Goal: Task Accomplishment & Management: Complete application form

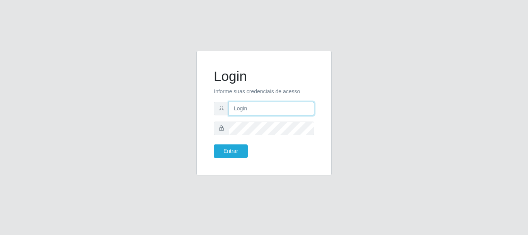
click at [260, 111] on input "text" at bounding box center [271, 109] width 85 height 14
type input "[PERSON_NAME]"
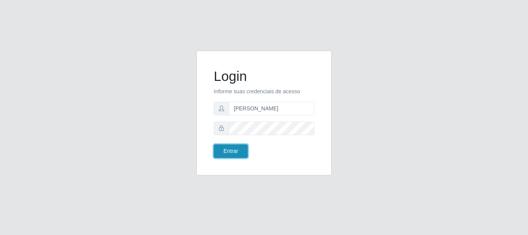
click at [230, 148] on button "Entrar" at bounding box center [231, 151] width 34 height 14
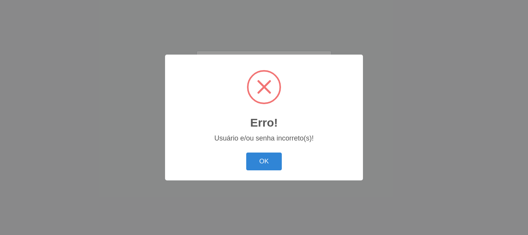
click at [223, 150] on body "Login Informe suas credenciais de acesso [PERSON_NAME] Entrar Erro! × Usuário e…" at bounding box center [264, 117] width 528 height 235
click at [259, 158] on button "OK" at bounding box center [264, 161] width 36 height 18
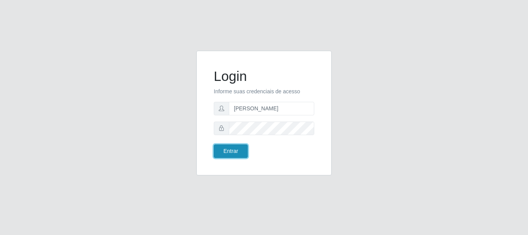
click at [237, 149] on button "Entrar" at bounding box center [231, 151] width 34 height 14
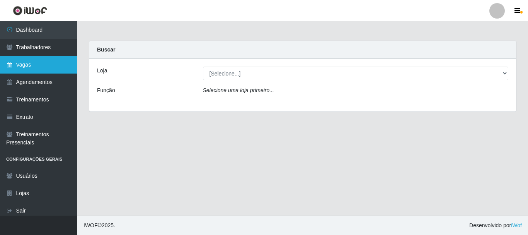
click at [38, 63] on link "Vagas" at bounding box center [38, 64] width 77 height 17
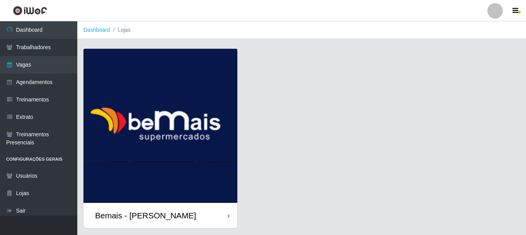
click at [190, 214] on div "Bemais - [PERSON_NAME]" at bounding box center [160, 215] width 154 height 25
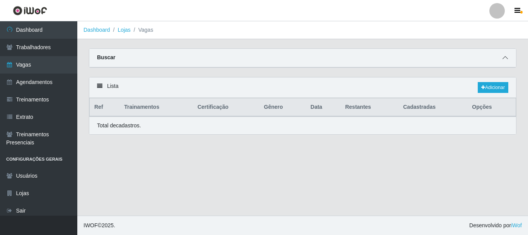
click at [508, 57] on div "Buscar" at bounding box center [302, 58] width 427 height 19
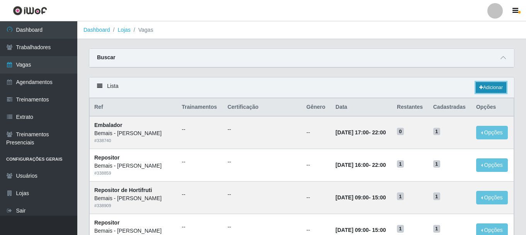
click at [484, 85] on link "Adicionar" at bounding box center [491, 87] width 31 height 11
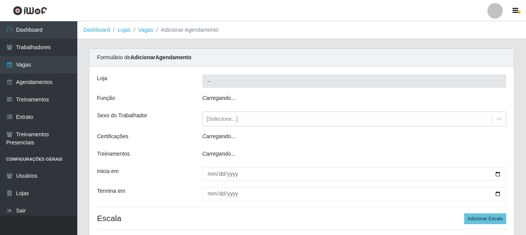
type input "Bemais - [PERSON_NAME]"
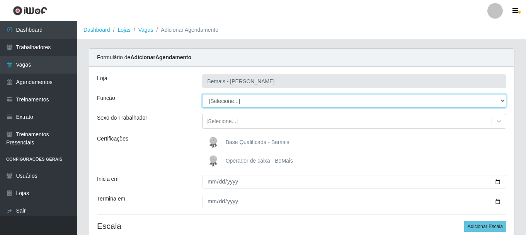
click at [250, 102] on select "[Selecione...] ASG ASG + ASG ++ Auxiliar de Depósito Auxiliar de Depósito + Aux…" at bounding box center [354, 101] width 304 height 14
select select "107"
click at [202, 94] on select "[Selecione...] ASG ASG + ASG ++ Auxiliar de Depósito Auxiliar de Depósito + Aux…" at bounding box center [354, 101] width 304 height 14
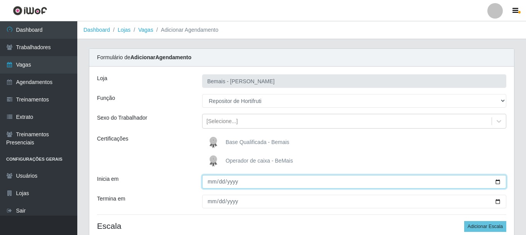
click at [210, 181] on input "Inicia em" at bounding box center [354, 182] width 304 height 14
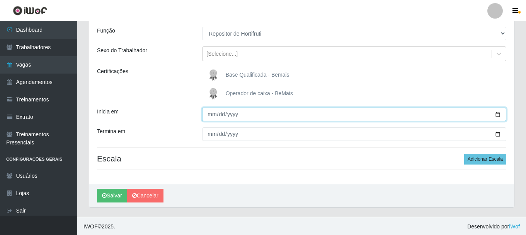
scroll to position [68, 0]
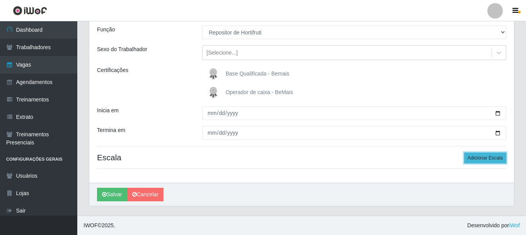
click at [477, 155] on button "Adicionar Escala" at bounding box center [485, 157] width 42 height 11
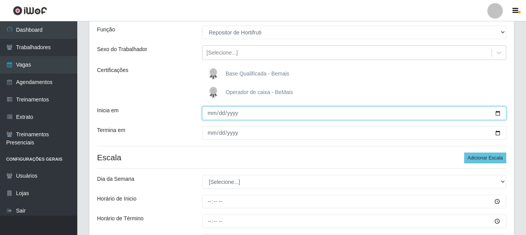
click at [500, 114] on input "Inicia em" at bounding box center [354, 113] width 304 height 14
type input "[DATE]"
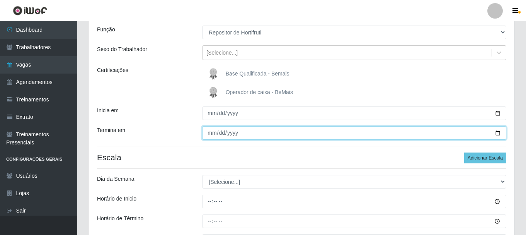
click at [497, 134] on input "Termina em" at bounding box center [354, 133] width 304 height 14
type input "[DATE]"
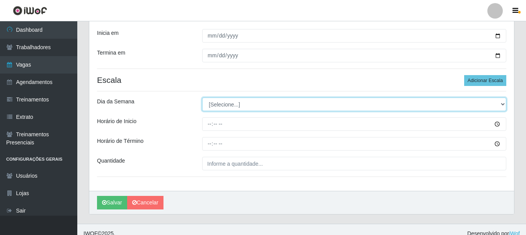
click at [234, 102] on select "[Selecione...] Segunda Terça Quarta Quinta Sexta Sábado Domingo" at bounding box center [354, 104] width 304 height 14
select select "2"
click at [202, 97] on select "[Selecione...] Segunda Terça Quarta Quinta Sexta Sábado Domingo" at bounding box center [354, 104] width 304 height 14
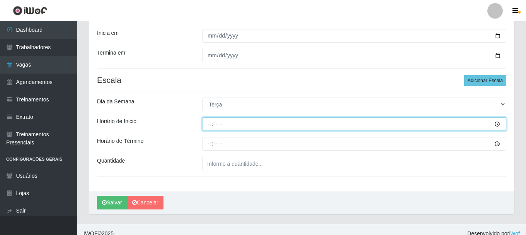
click at [210, 123] on input "Horário de Inicio" at bounding box center [354, 124] width 304 height 14
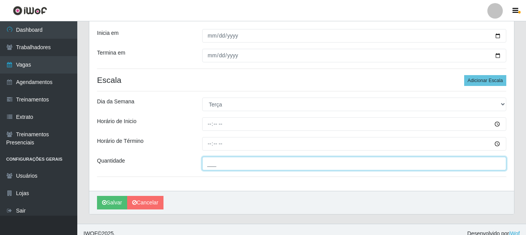
click at [229, 164] on input "___" at bounding box center [354, 164] width 304 height 14
type input "2__"
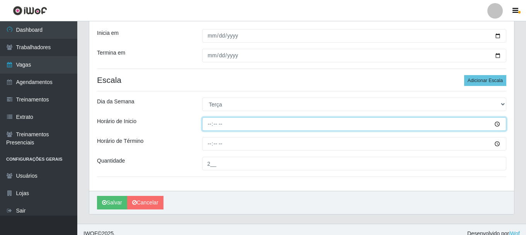
click at [209, 125] on input "Horário de Inicio" at bounding box center [354, 124] width 304 height 14
type input "16:00"
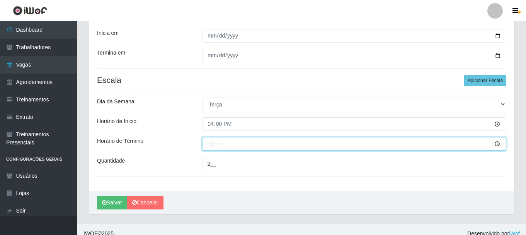
click at [210, 144] on input "Horário de Término" at bounding box center [354, 144] width 304 height 14
type input "22:00"
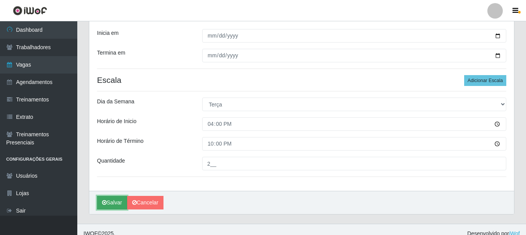
click at [111, 201] on button "Salvar" at bounding box center [112, 203] width 30 height 14
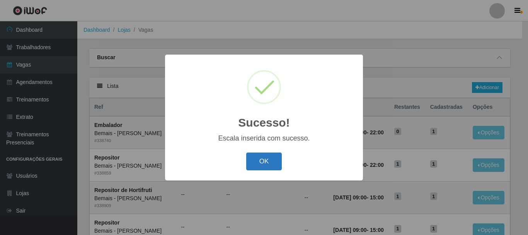
click at [272, 165] on button "OK" at bounding box center [264, 161] width 36 height 18
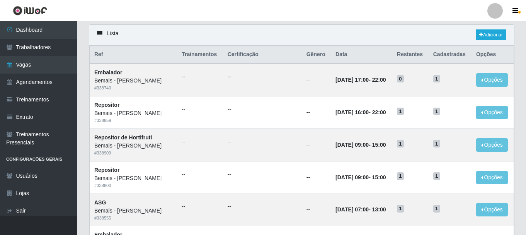
scroll to position [116, 0]
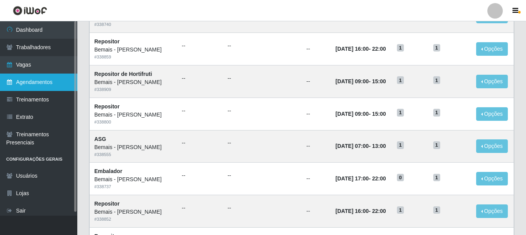
click at [46, 76] on link "Agendamentos" at bounding box center [38, 81] width 77 height 17
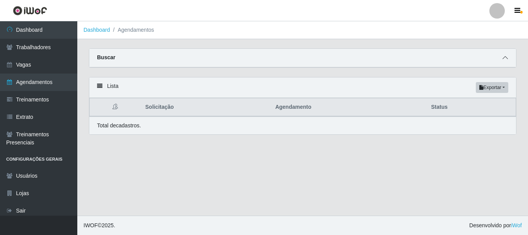
click at [502, 58] on icon at bounding box center [504, 57] width 5 height 5
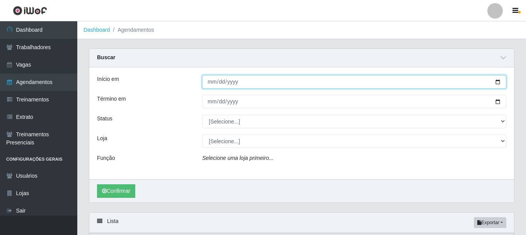
click at [499, 86] on input "Início em" at bounding box center [354, 82] width 304 height 14
click at [499, 81] on input "Início em" at bounding box center [354, 82] width 304 height 14
type input "[DATE]"
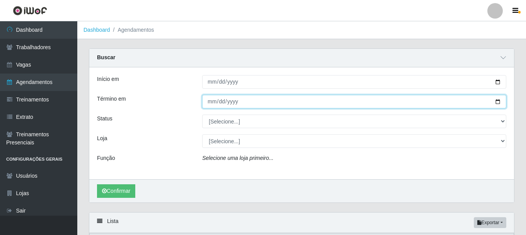
click at [497, 102] on input "Término em" at bounding box center [354, 102] width 304 height 14
click at [501, 101] on input "[DATE]" at bounding box center [354, 102] width 304 height 14
click at [499, 100] on input "[DATE]" at bounding box center [354, 102] width 304 height 14
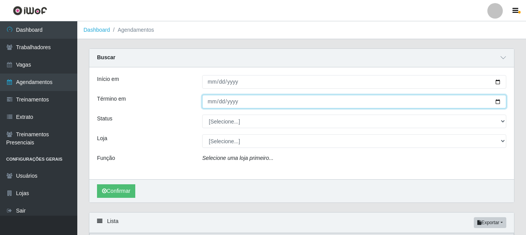
type input "[DATE]"
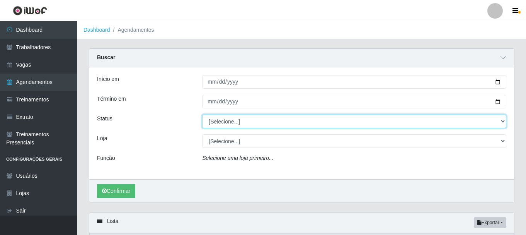
click at [233, 123] on select "[Selecione...] AGENDADO AGUARDANDO LIBERAR EM ANDAMENTO EM REVISÃO FINALIZADO C…" at bounding box center [354, 121] width 304 height 14
select select "AGENDADO"
click at [202, 115] on select "[Selecione...] AGENDADO AGUARDANDO LIBERAR EM ANDAMENTO EM REVISÃO FINALIZADO C…" at bounding box center [354, 121] width 304 height 14
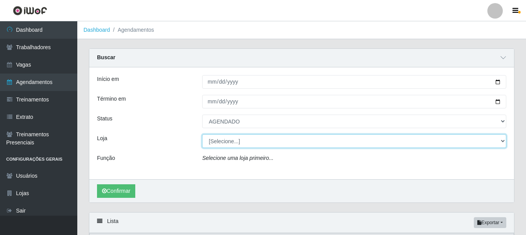
click at [213, 145] on select "[Selecione...] [PERSON_NAME]" at bounding box center [354, 141] width 304 height 14
select select "230"
click at [202, 134] on select "[Selecione...] [PERSON_NAME]" at bounding box center [354, 141] width 304 height 14
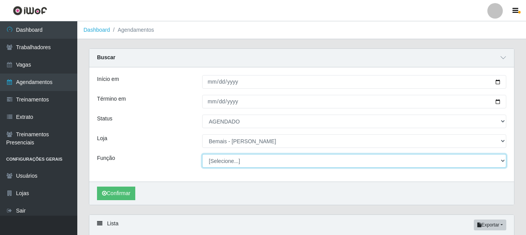
click at [227, 160] on select "[Selecione...] ASG ASG + ASG ++ Auxiliar de Depósito Auxiliar de Depósito + Aux…" at bounding box center [354, 161] width 304 height 14
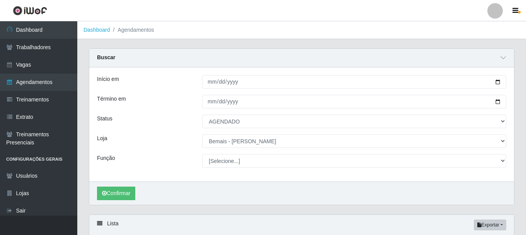
click at [188, 109] on div "Início em [DATE] Término em [DATE] Status [Selecione...] AGENDADO AGUARDANDO LI…" at bounding box center [301, 124] width 425 height 114
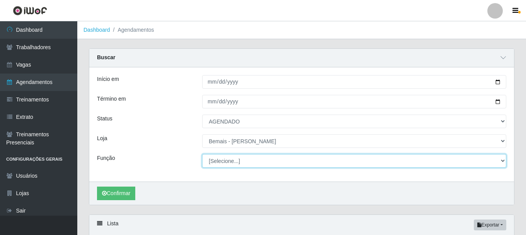
click at [233, 162] on select "[Selecione...] ASG ASG + ASG ++ Auxiliar de Depósito Auxiliar de Depósito + Aux…" at bounding box center [354, 161] width 304 height 14
select select "107"
click at [202, 154] on select "[Selecione...] ASG ASG + ASG ++ Auxiliar de Depósito Auxiliar de Depósito + Aux…" at bounding box center [354, 161] width 304 height 14
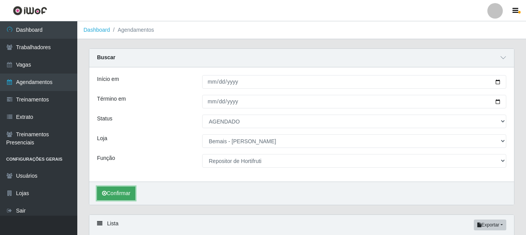
click at [115, 194] on button "Confirmar" at bounding box center [116, 193] width 38 height 14
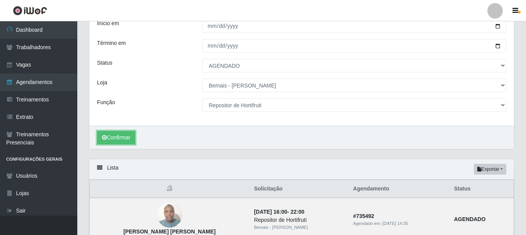
scroll to position [114, 0]
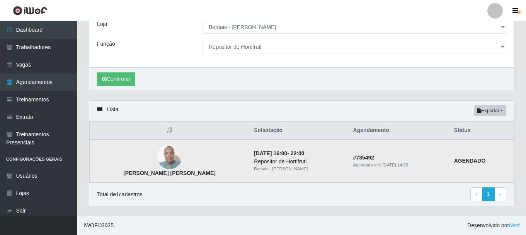
click at [157, 155] on img at bounding box center [169, 156] width 25 height 33
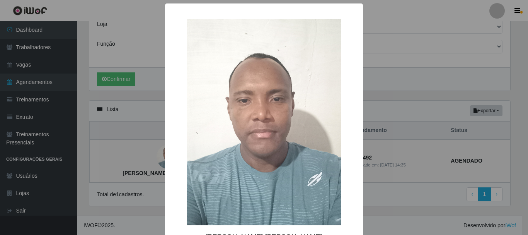
click at [427, 56] on div "× [PERSON_NAME] [PERSON_NAME] OK Cancel" at bounding box center [264, 117] width 528 height 235
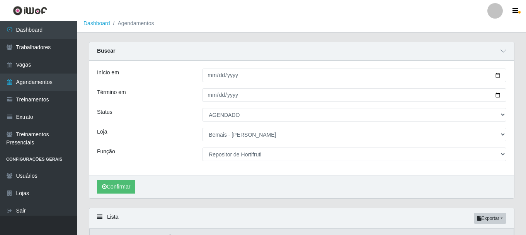
scroll to position [0, 0]
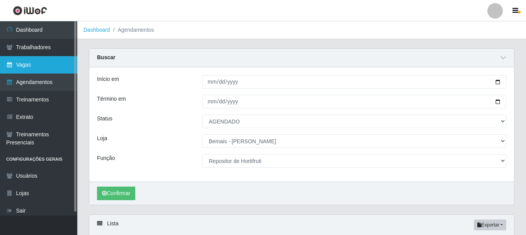
click at [20, 70] on link "Vagas" at bounding box center [38, 64] width 77 height 17
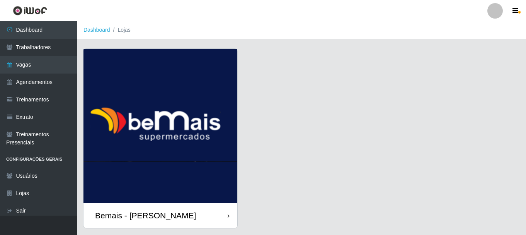
click at [204, 220] on div "Bemais - [PERSON_NAME]" at bounding box center [160, 215] width 154 height 25
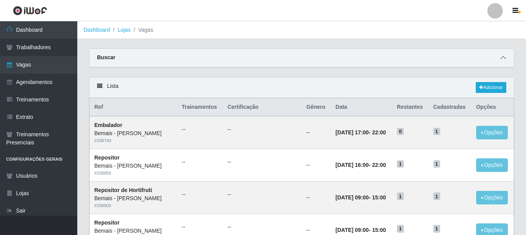
click at [505, 61] on span at bounding box center [503, 57] width 9 height 9
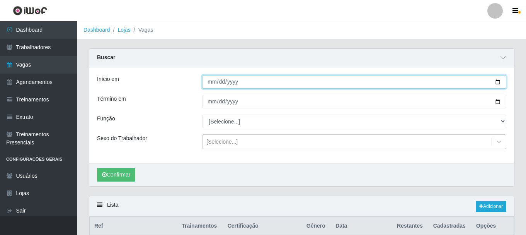
click at [496, 79] on input "Início em" at bounding box center [354, 82] width 304 height 14
type input "[DATE]"
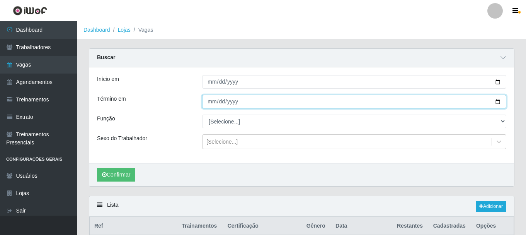
click at [500, 103] on input "Término em" at bounding box center [354, 102] width 304 height 14
type input "[DATE]"
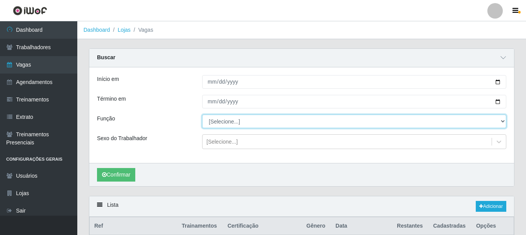
click at [504, 122] on select "[Selecione...] ASG ASG + ASG ++ Auxiliar de Depósito Auxiliar de Depósito + Aux…" at bounding box center [354, 121] width 304 height 14
click at [202, 115] on select "[Selecione...] ASG ASG + ASG ++ Auxiliar de Depósito Auxiliar de Depósito + Aux…" at bounding box center [354, 121] width 304 height 14
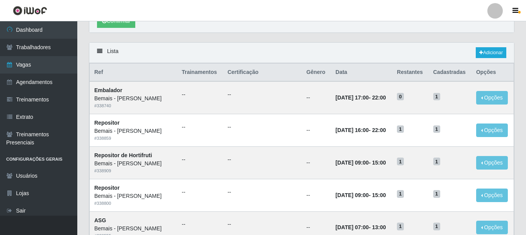
scroll to position [155, 0]
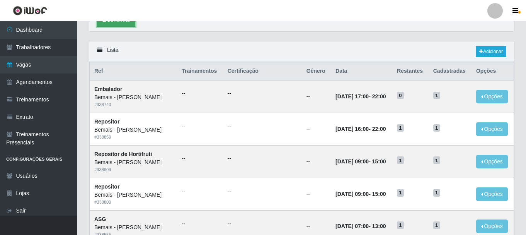
click at [112, 24] on button "Confirmar" at bounding box center [116, 20] width 38 height 14
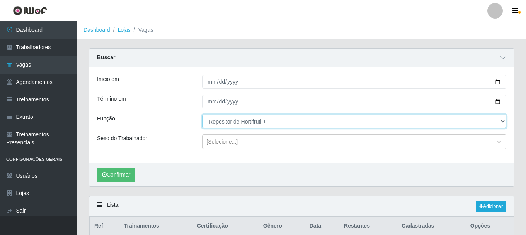
click at [223, 123] on select "[Selecione...] ASG ASG + ASG ++ Auxiliar de Depósito Auxiliar de Depósito + Aux…" at bounding box center [354, 121] width 304 height 14
select select "107"
click at [202, 115] on select "[Selecione...] ASG ASG + ASG ++ Auxiliar de Depósito Auxiliar de Depósito + Aux…" at bounding box center [354, 121] width 304 height 14
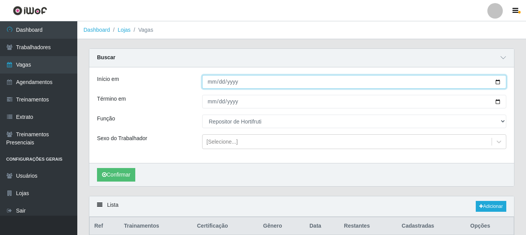
click at [212, 80] on input "[DATE]" at bounding box center [354, 82] width 304 height 14
type input "[DATE]"
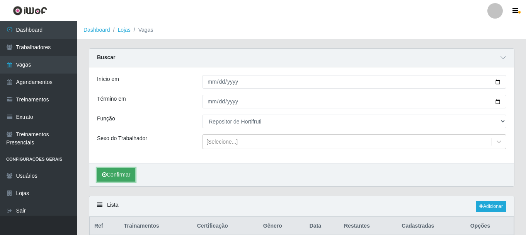
click at [110, 172] on button "Confirmar" at bounding box center [116, 175] width 38 height 14
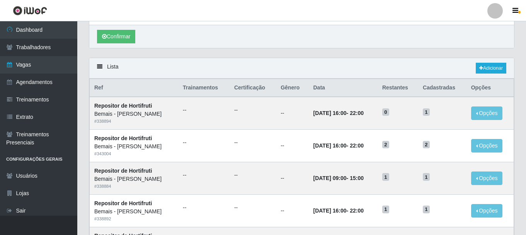
scroll to position [215, 0]
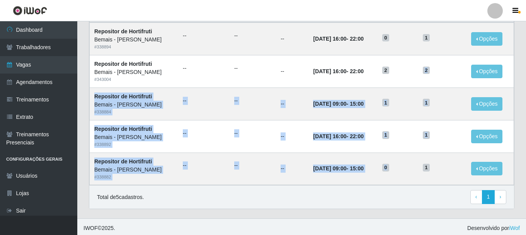
drag, startPoint x: 398, startPoint y: 197, endPoint x: 405, endPoint y: 241, distance: 44.2
click at [405, 234] on html "Perfil Alterar Senha Sair Dashboard Trabalhadores Vagas Agendamentos Treinament…" at bounding box center [263, 12] width 526 height 449
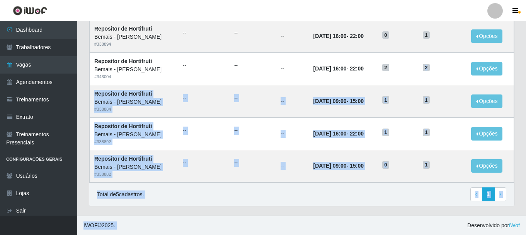
click at [440, 197] on div "Total de 5 cadastros. ‹ Previous 1 › Next" at bounding box center [301, 194] width 409 height 14
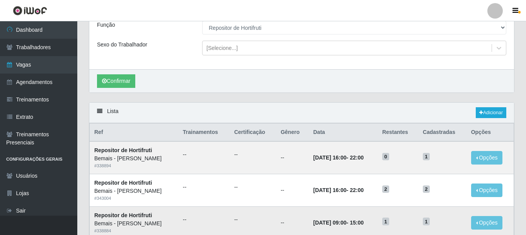
scroll to position [0, 0]
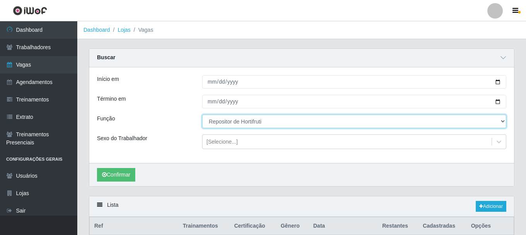
click at [237, 121] on select "[Selecione...] ASG ASG + ASG ++ Auxiliar de Depósito Auxiliar de Depósito + Aux…" at bounding box center [354, 121] width 304 height 14
select select "24"
click at [202, 115] on select "[Selecione...] ASG ASG + ASG ++ Auxiliar de Depósito Auxiliar de Depósito + Aux…" at bounding box center [354, 121] width 304 height 14
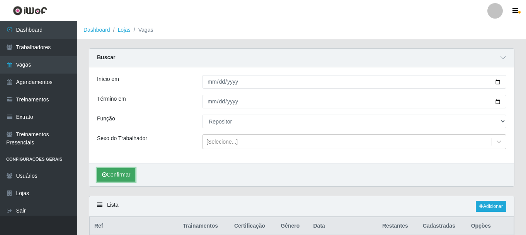
click at [125, 174] on button "Confirmar" at bounding box center [116, 175] width 38 height 14
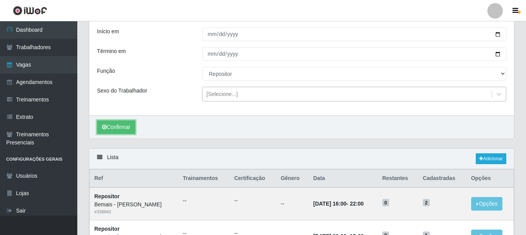
scroll to position [183, 0]
